Goal: Task Accomplishment & Management: Manage account settings

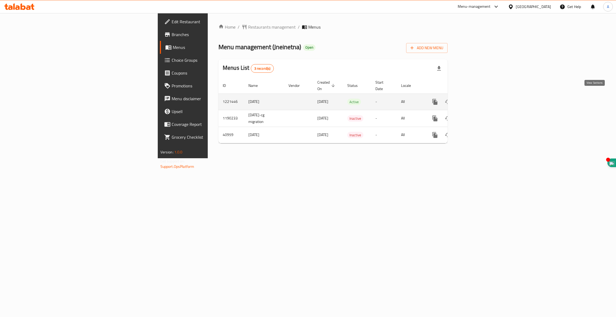
click at [477, 99] on icon "enhanced table" at bounding box center [473, 102] width 6 height 6
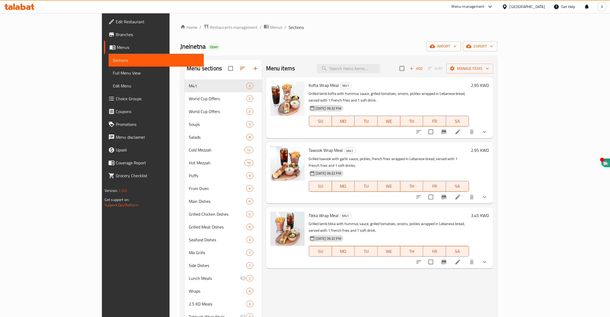
click at [489, 84] on h6 "2.95 KWD" at bounding box center [480, 85] width 18 height 7
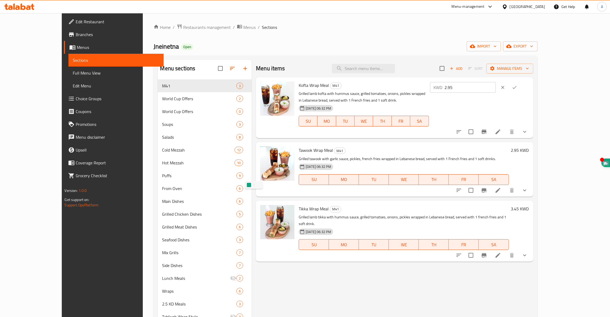
click at [496, 85] on input "2.95" at bounding box center [470, 87] width 51 height 11
drag, startPoint x: 527, startPoint y: 87, endPoint x: 517, endPoint y: 88, distance: 9.4
click at [496, 88] on input "2.95" at bounding box center [470, 87] width 51 height 11
click at [153, 46] on span "Jneinetna" at bounding box center [165, 46] width 25 height 12
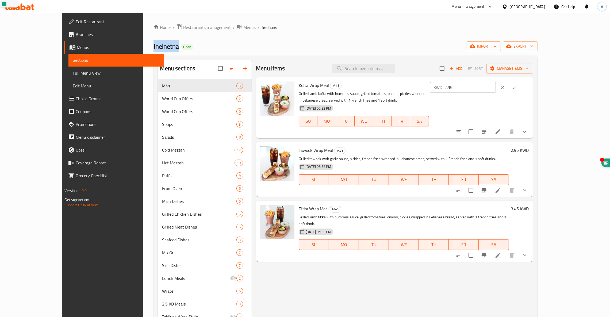
click at [153, 46] on span "Jneinetna" at bounding box center [165, 46] width 25 height 12
copy span "Jneinetna"
click at [183, 24] on span "Restaurants management" at bounding box center [207, 27] width 48 height 6
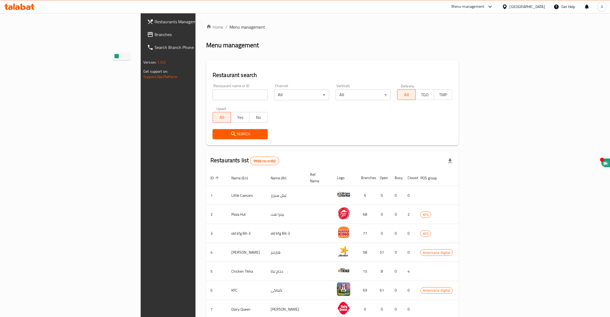
click at [213, 94] on input "search" at bounding box center [240, 95] width 55 height 11
paste input "Jneinetna"
type input "Jneinetna"
click at [217, 136] on span "Search" at bounding box center [240, 134] width 47 height 7
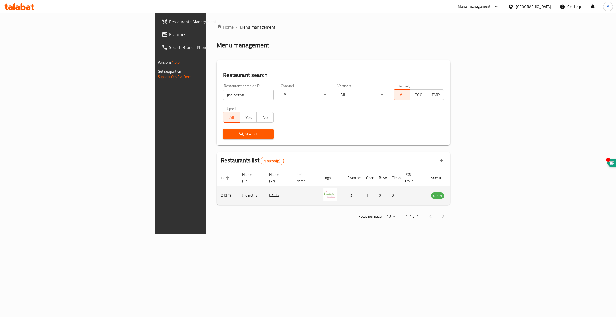
click at [217, 190] on td "21348" at bounding box center [227, 195] width 21 height 19
copy td "21348"
click at [465, 192] on icon "enhanced table" at bounding box center [462, 195] width 6 height 6
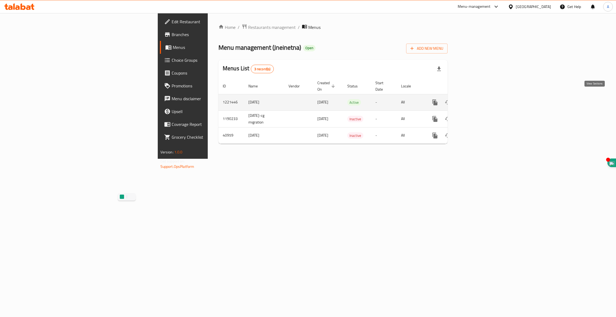
click at [477, 99] on icon "enhanced table" at bounding box center [473, 102] width 6 height 6
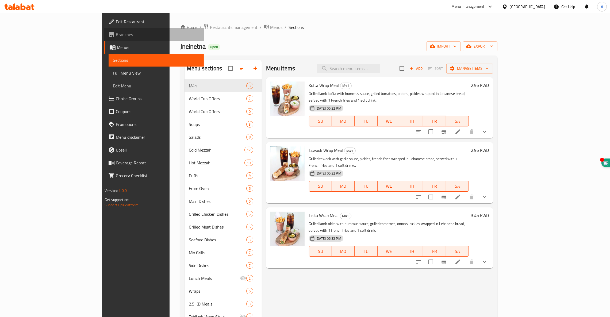
click at [116, 34] on span "Branches" at bounding box center [158, 34] width 84 height 6
